Goal: Task Accomplishment & Management: Complete application form

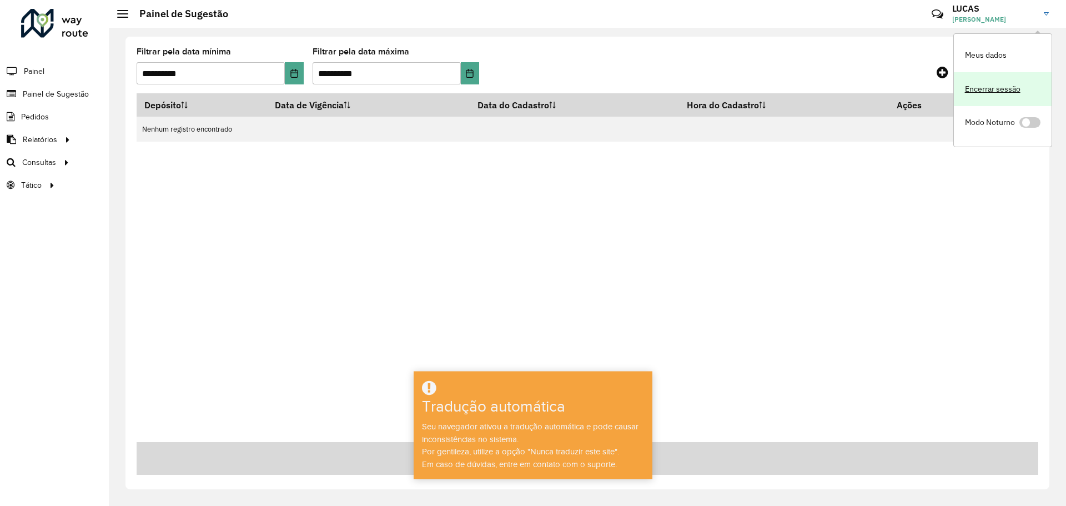
click at [992, 85] on link "Encerrar sessão" at bounding box center [1002, 89] width 98 height 34
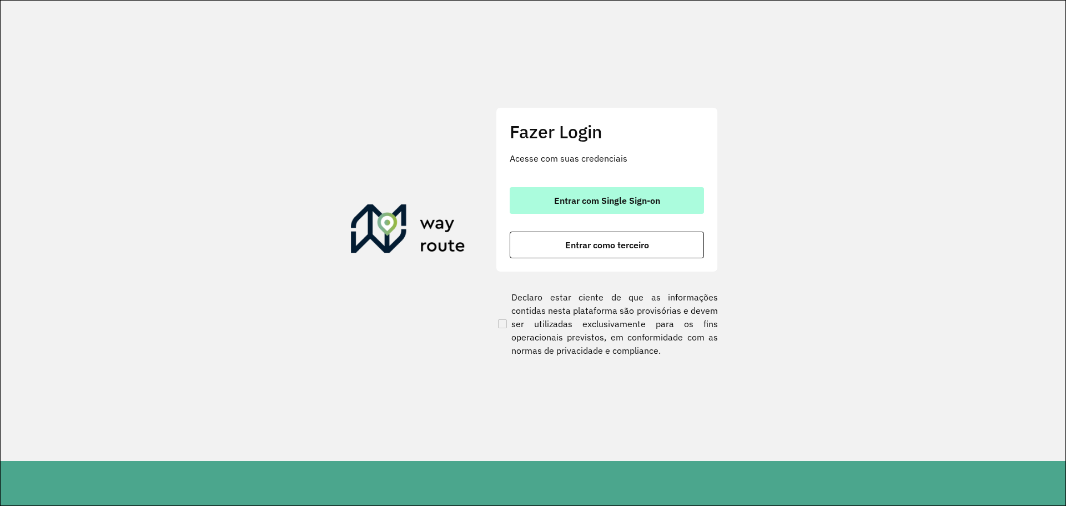
click at [585, 208] on button "Entrar com Single Sign-on" at bounding box center [606, 200] width 194 height 27
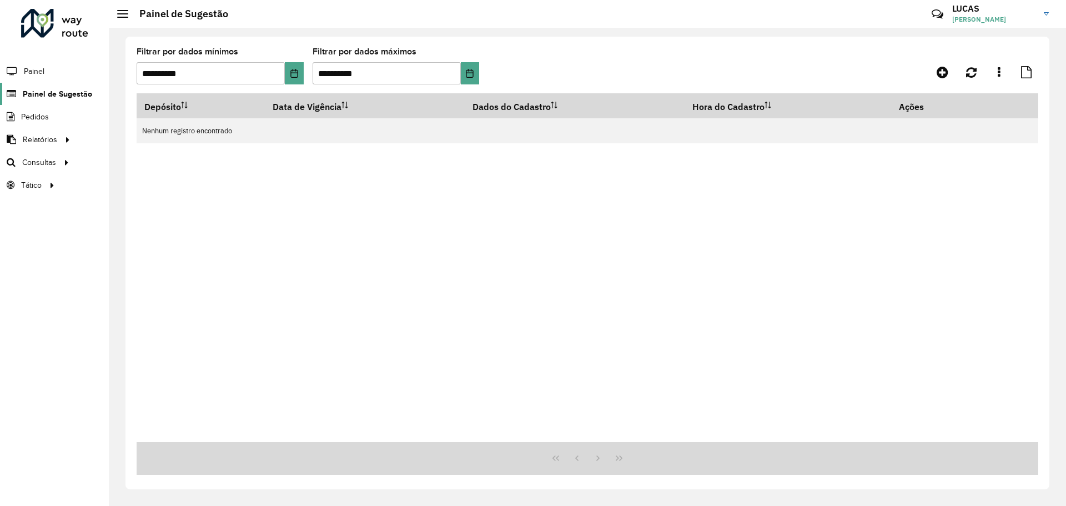
click at [53, 92] on font "Painel de Sugestão" at bounding box center [57, 93] width 69 height 9
click at [943, 72] on icon at bounding box center [942, 71] width 12 height 13
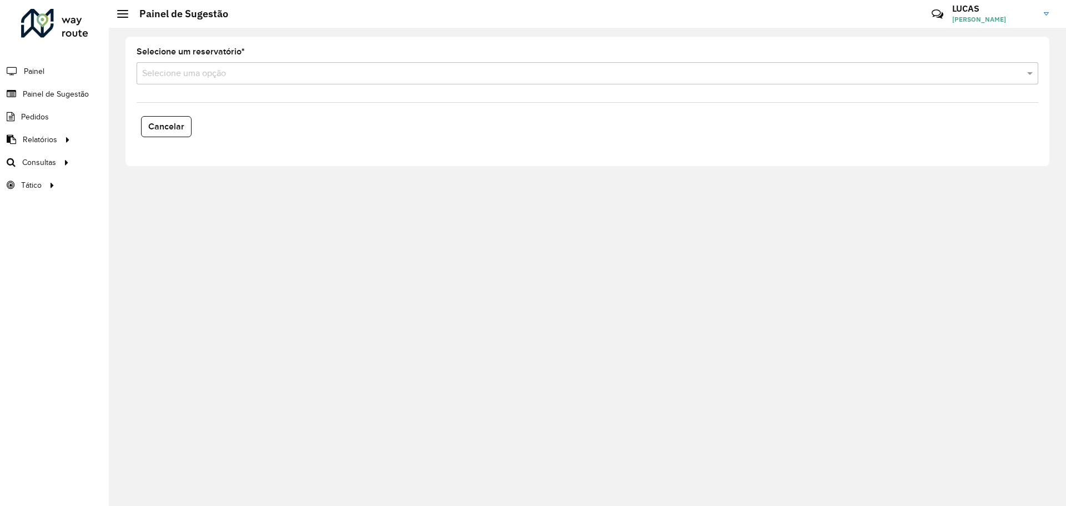
click at [190, 73] on input "text" at bounding box center [576, 73] width 868 height 13
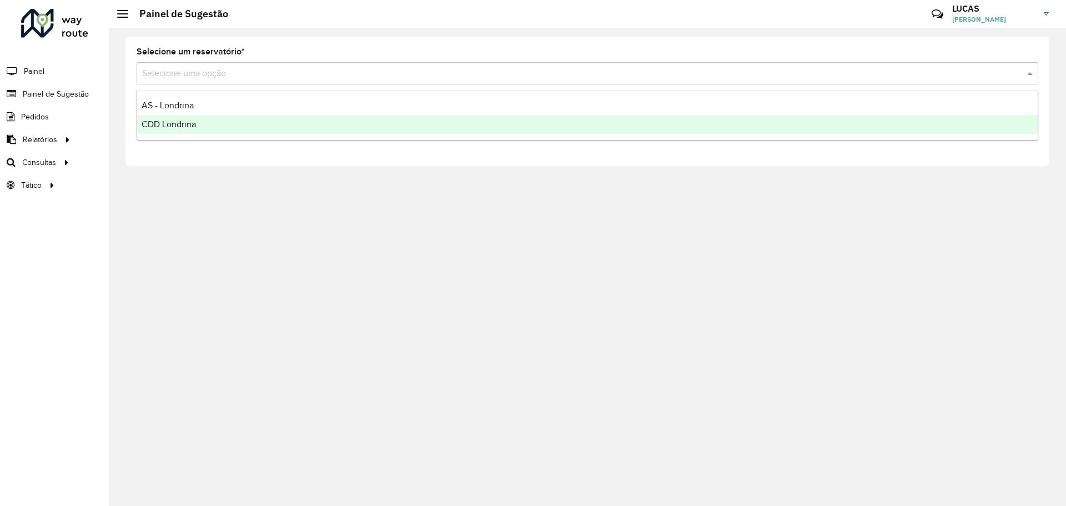
click at [175, 124] on font "CDD Londrina" at bounding box center [169, 123] width 54 height 9
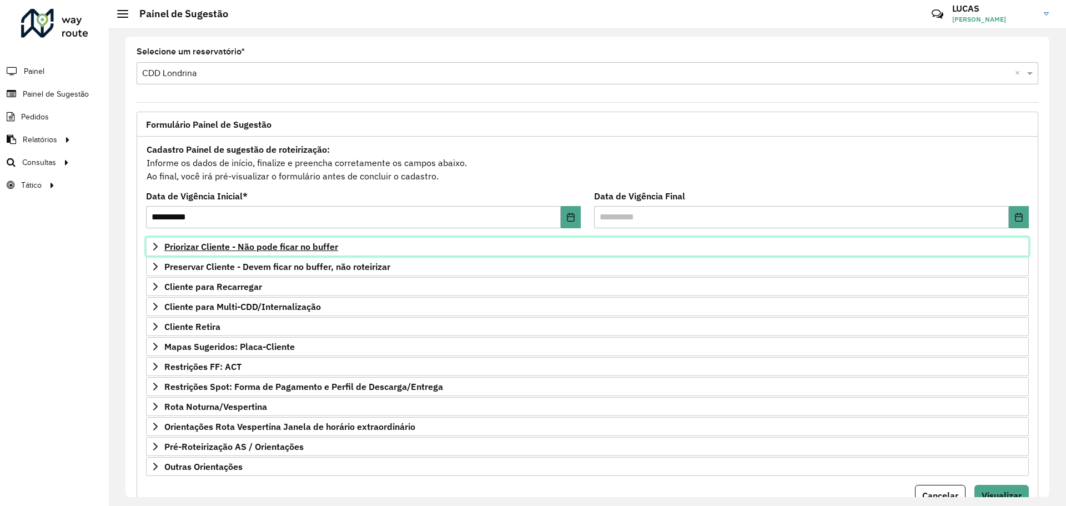
click at [189, 246] on font "Priorizar Cliente - Não pode ficar no buffer" at bounding box center [251, 246] width 174 height 11
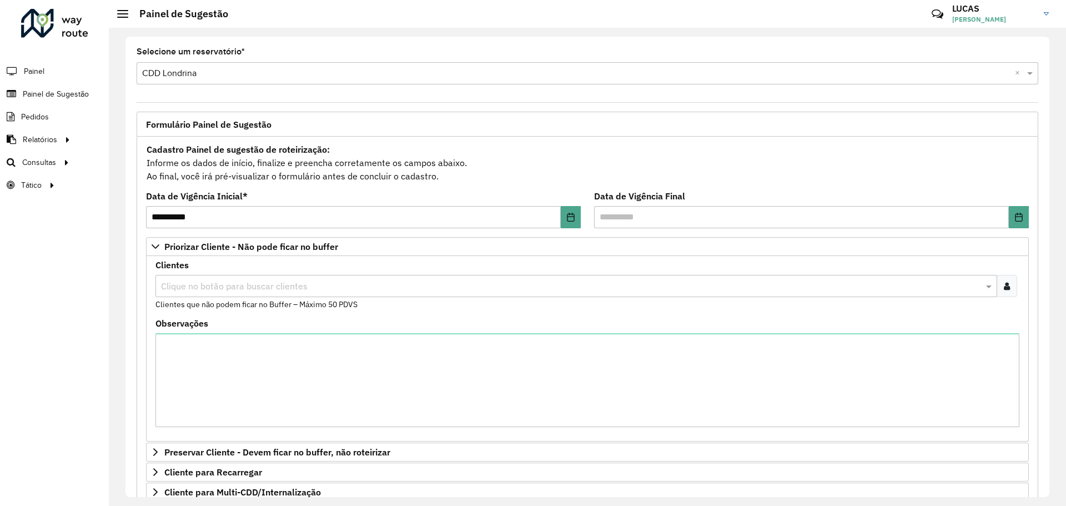
click at [198, 283] on input "text" at bounding box center [570, 286] width 825 height 13
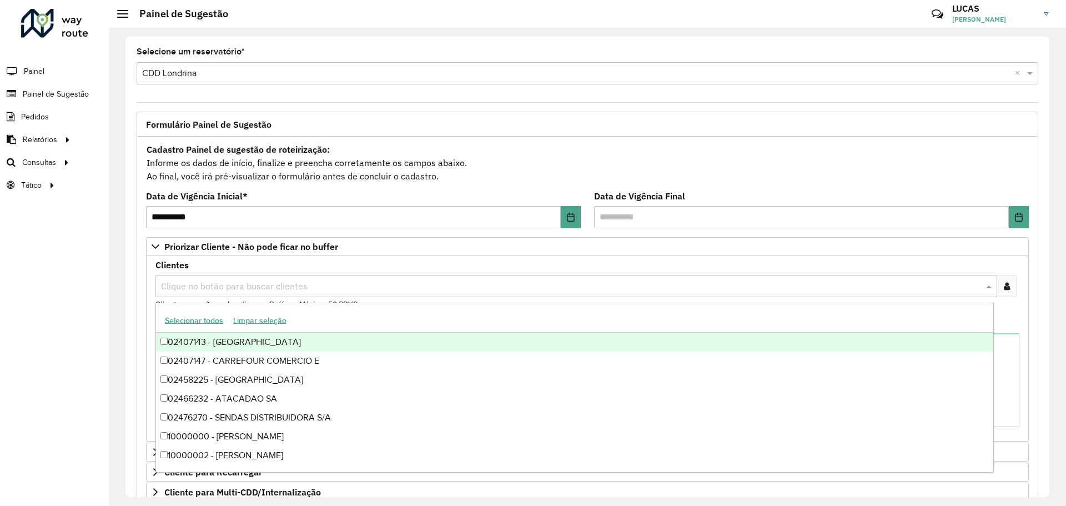
paste input "****"
type input "****"
click at [1018, 315] on formly-field "Clientes Clique no botão para buscar clientes 10009573 - R. PEDROSA EIRELI - × …" at bounding box center [587, 290] width 877 height 58
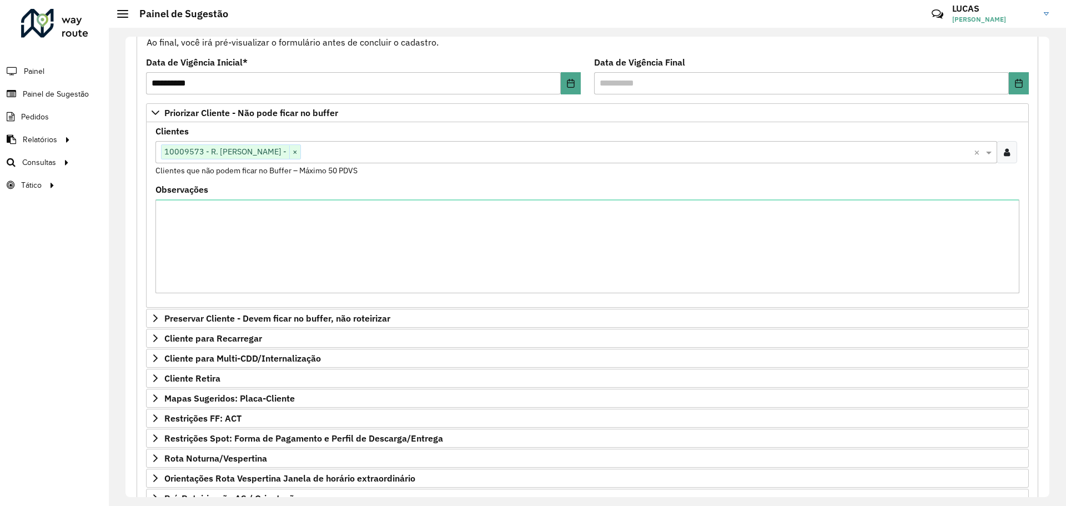
scroll to position [233, 0]
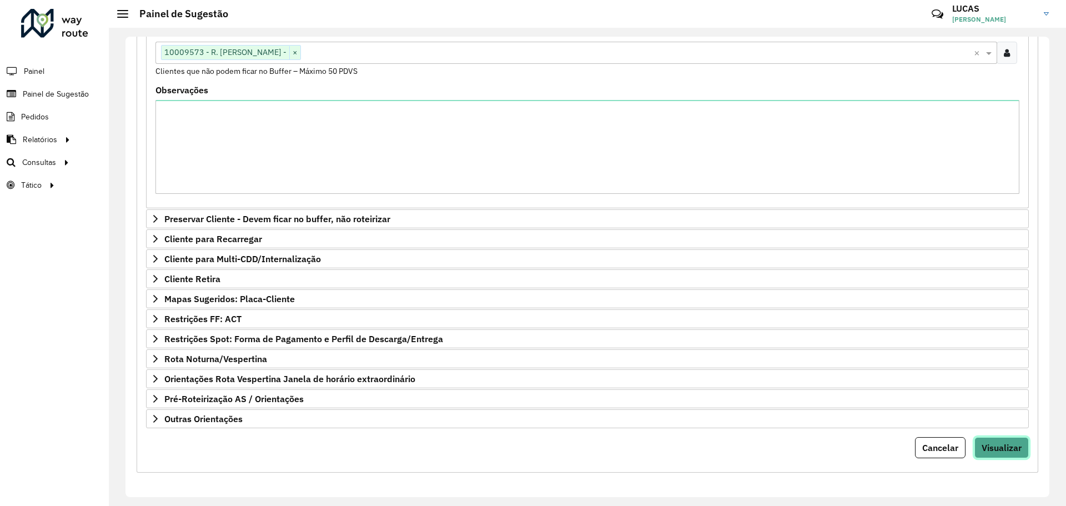
click at [1008, 449] on font "Visualizar" at bounding box center [1001, 447] width 40 height 11
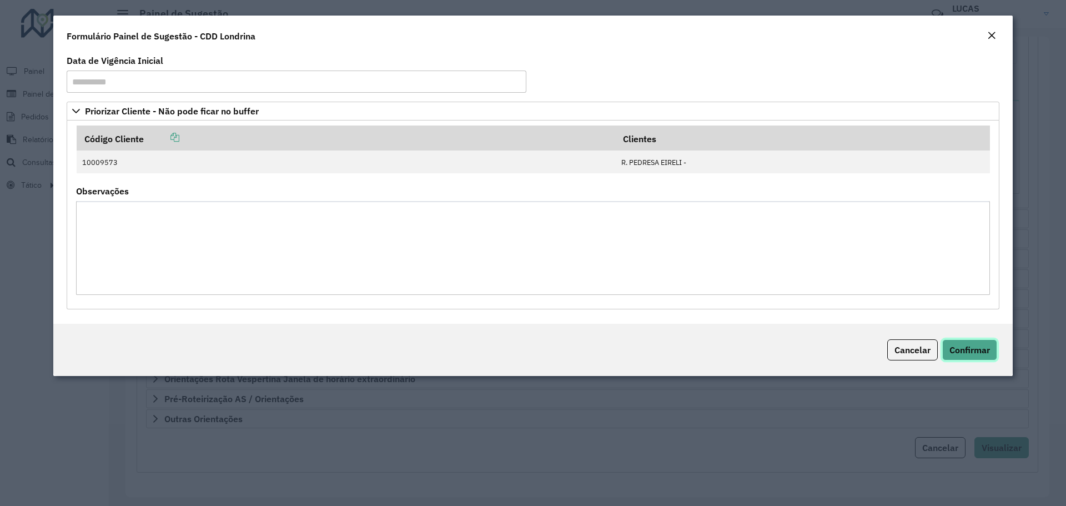
click at [961, 356] on button "Confirmar" at bounding box center [969, 349] width 55 height 21
